Goal: Entertainment & Leisure: Consume media (video, audio)

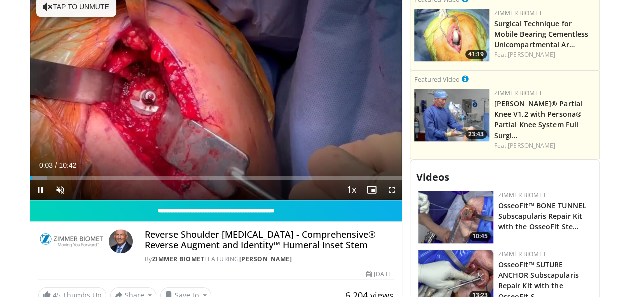
scroll to position [401, 0]
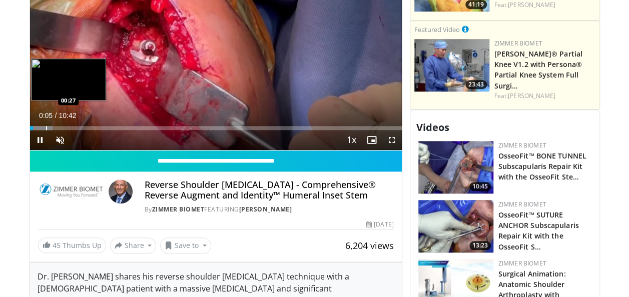
click at [46, 130] on div "Progress Bar" at bounding box center [46, 128] width 1 height 4
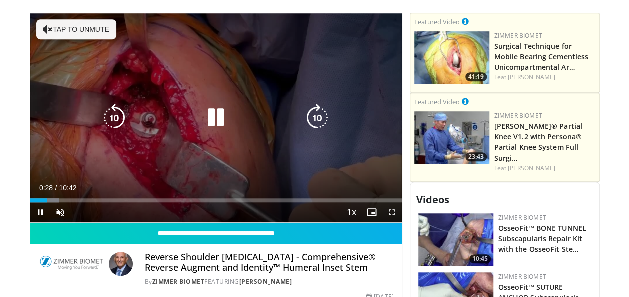
scroll to position [350, 0]
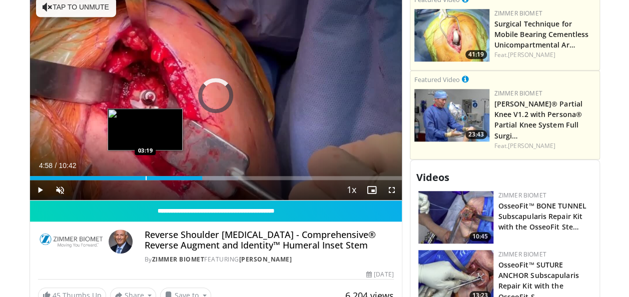
click at [146, 180] on div "Progress Bar" at bounding box center [146, 178] width 1 height 4
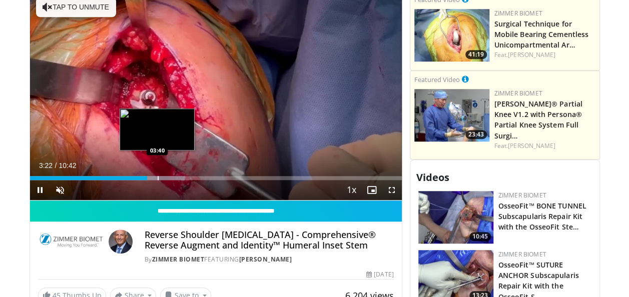
click at [157, 180] on div "Loaded : 41.67% 03:23 03:40" at bounding box center [216, 176] width 372 height 10
click at [166, 180] on div "Progress Bar" at bounding box center [166, 178] width 1 height 4
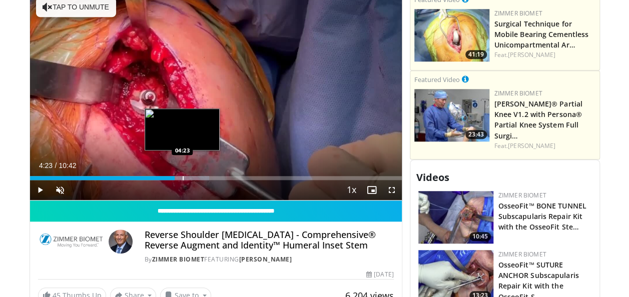
click at [182, 180] on div "Loaded : 48.25% 04:23 04:23" at bounding box center [216, 178] width 372 height 4
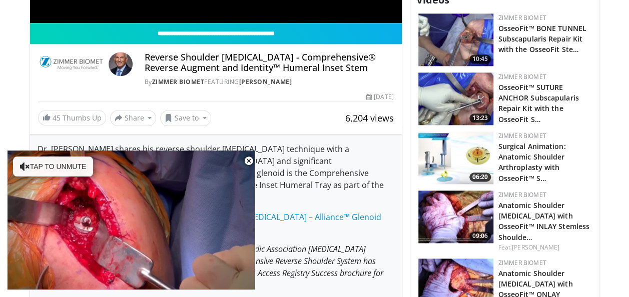
scroll to position [551, 0]
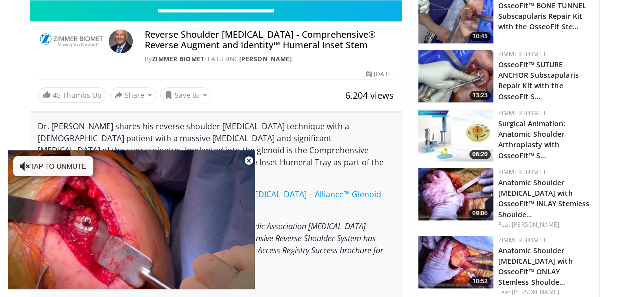
click at [468, 195] on img at bounding box center [456, 194] width 75 height 53
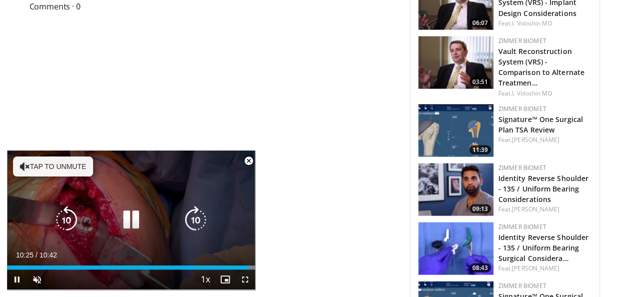
scroll to position [951, 0]
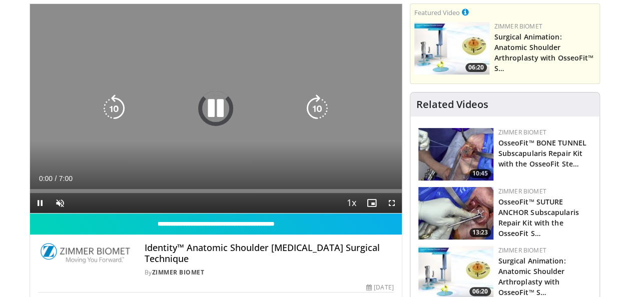
scroll to position [100, 0]
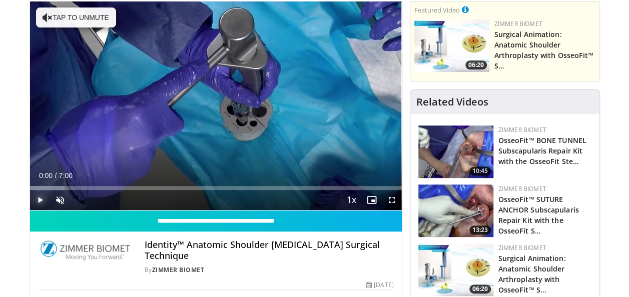
click at [37, 198] on span "Video Player" at bounding box center [40, 200] width 20 height 20
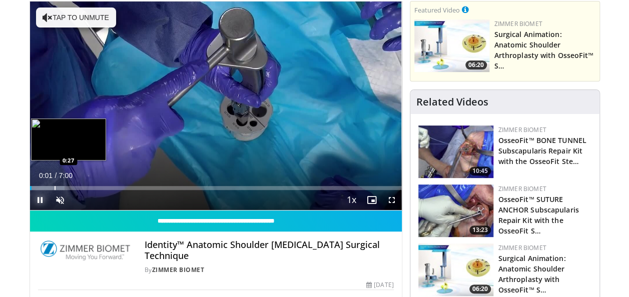
drag, startPoint x: 54, startPoint y: 188, endPoint x: 60, endPoint y: 188, distance: 5.5
click at [55, 188] on div "Progress Bar" at bounding box center [55, 188] width 1 height 4
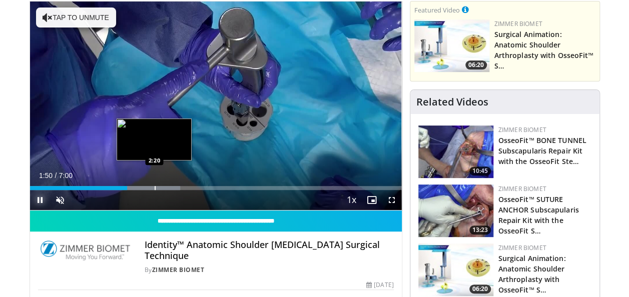
click at [155, 186] on div "Progress Bar" at bounding box center [155, 188] width 1 height 4
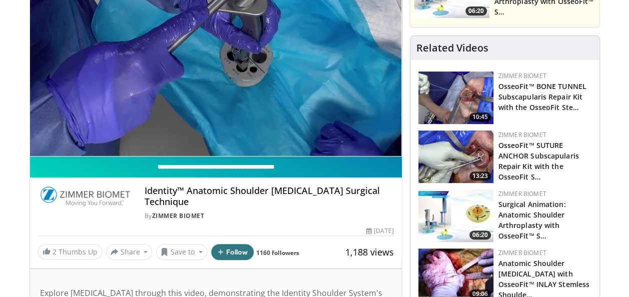
scroll to position [250, 0]
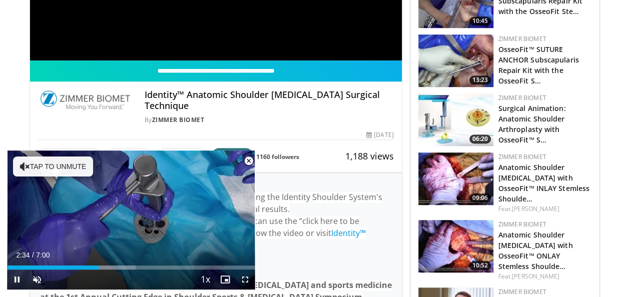
click at [250, 161] on span "Video Player" at bounding box center [249, 161] width 20 height 20
